Goal: Browse casually: Explore the website without a specific task or goal

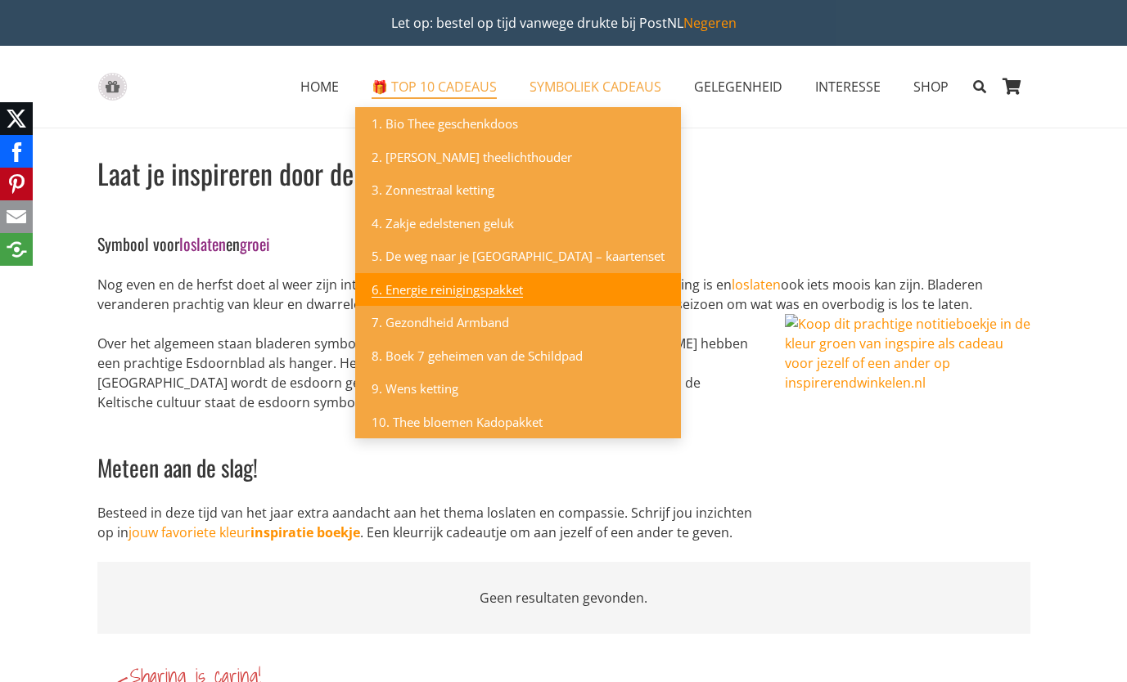
click at [509, 288] on span "6. Energie reinigingspakket" at bounding box center [447, 290] width 151 height 16
